Goal: Task Accomplishment & Management: Manage account settings

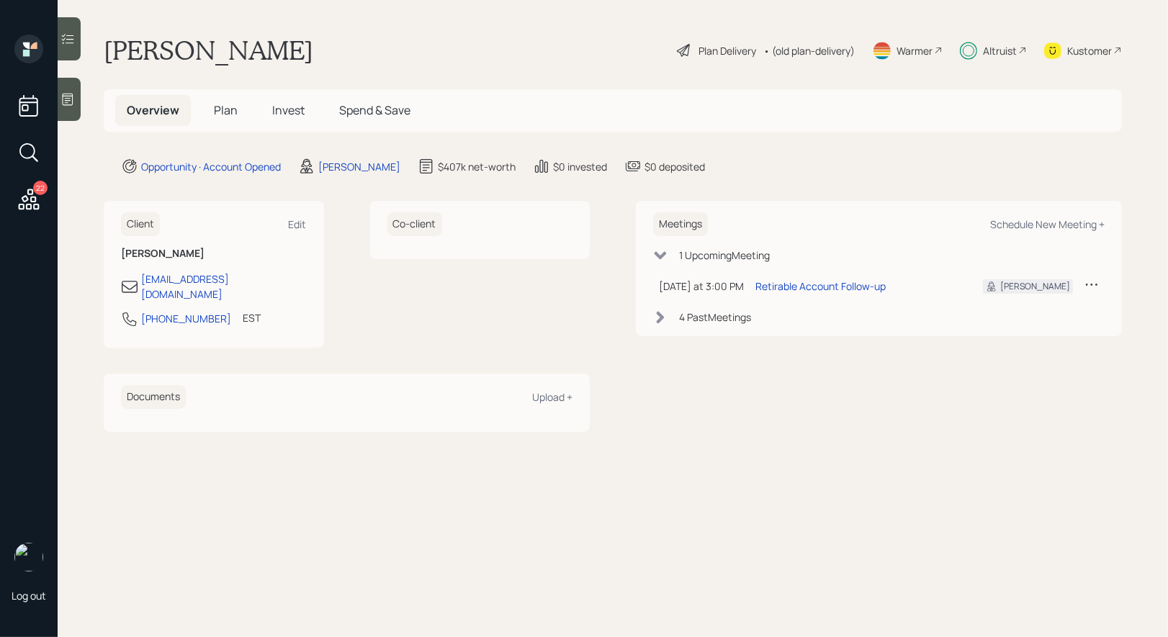
click at [285, 117] on span "Invest" at bounding box center [288, 110] width 32 height 16
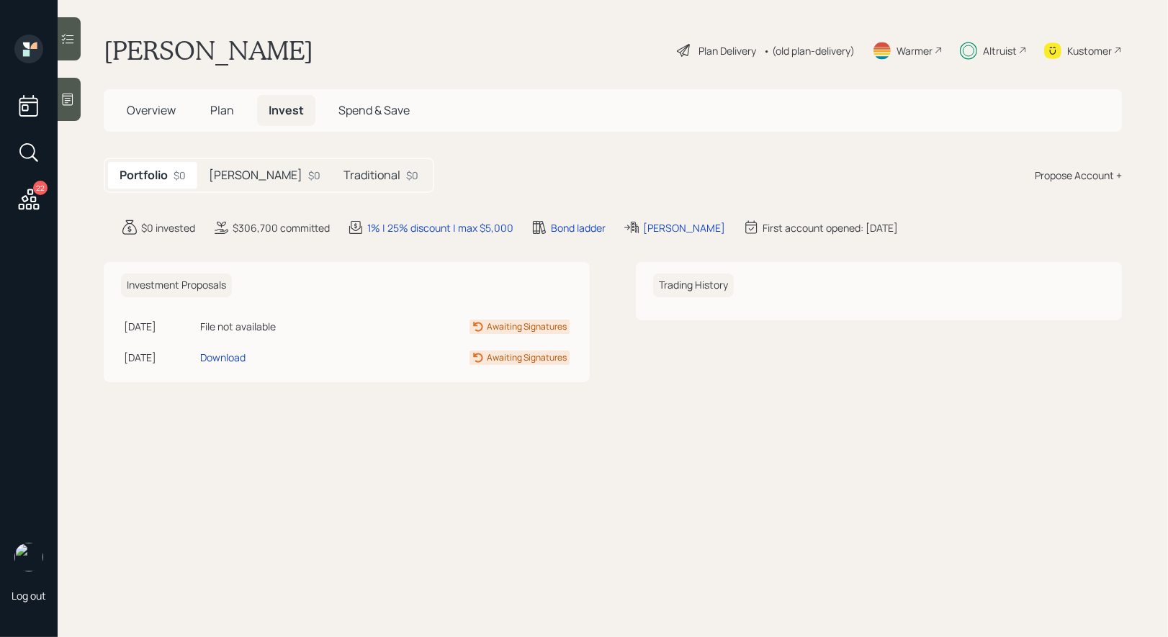
click at [332, 166] on div "Traditional $0" at bounding box center [381, 175] width 98 height 27
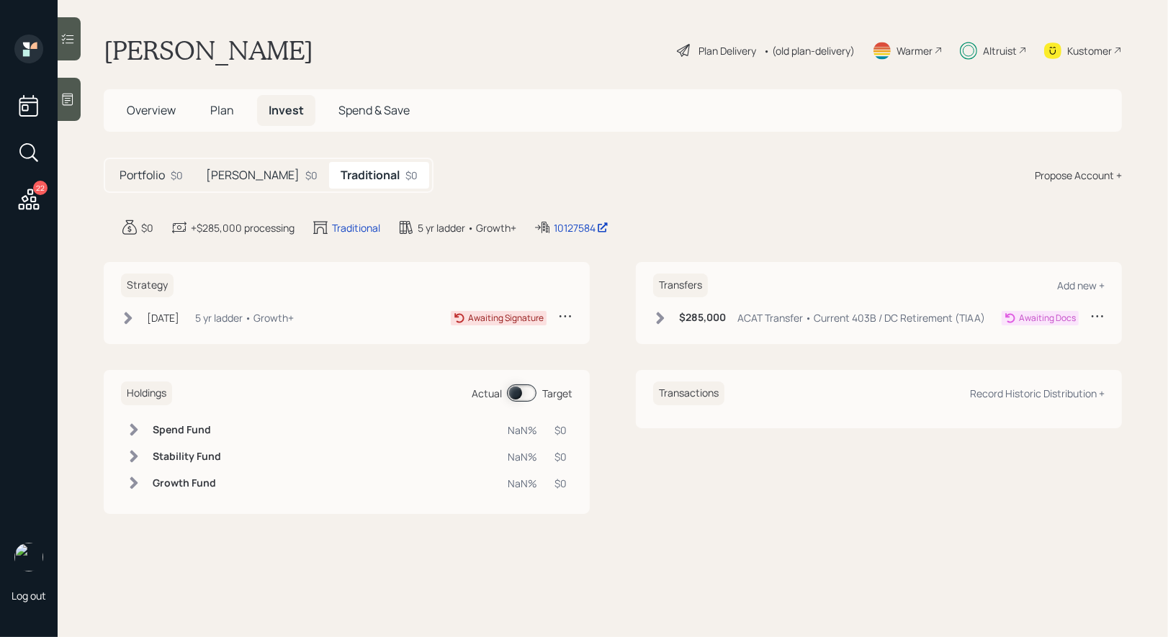
click at [222, 176] on h5 "[PERSON_NAME]" at bounding box center [253, 175] width 94 height 14
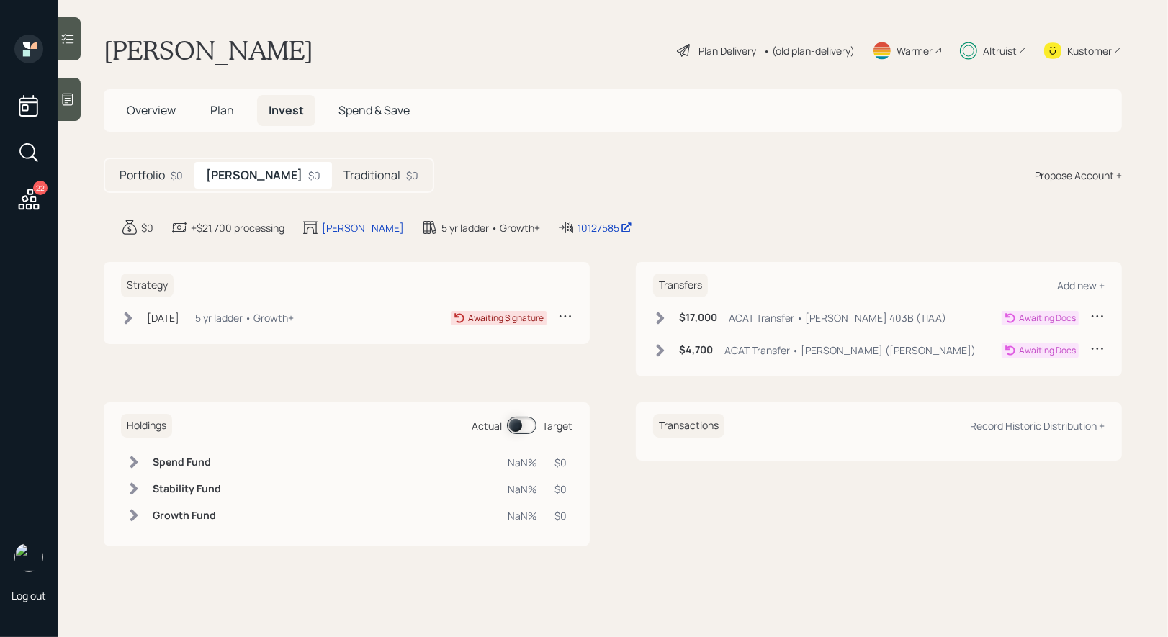
click at [222, 109] on span "Plan" at bounding box center [222, 110] width 24 height 16
